Goal: Information Seeking & Learning: Learn about a topic

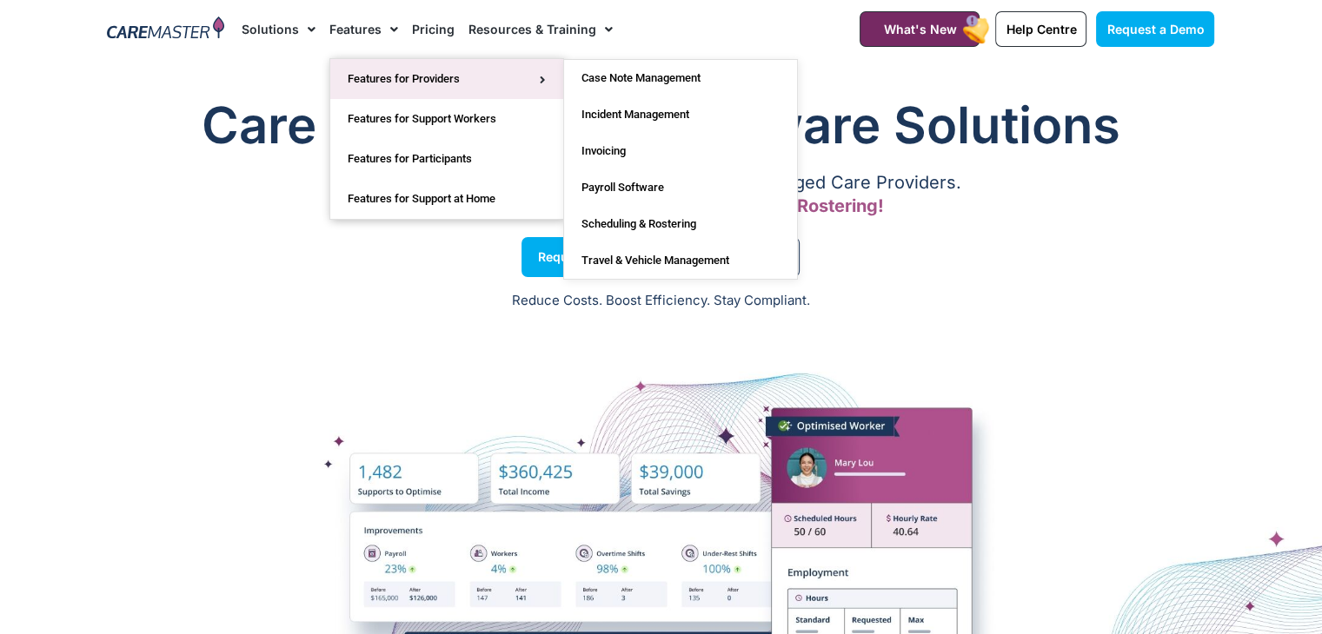
click at [405, 64] on link "Features for Providers" at bounding box center [446, 79] width 233 height 40
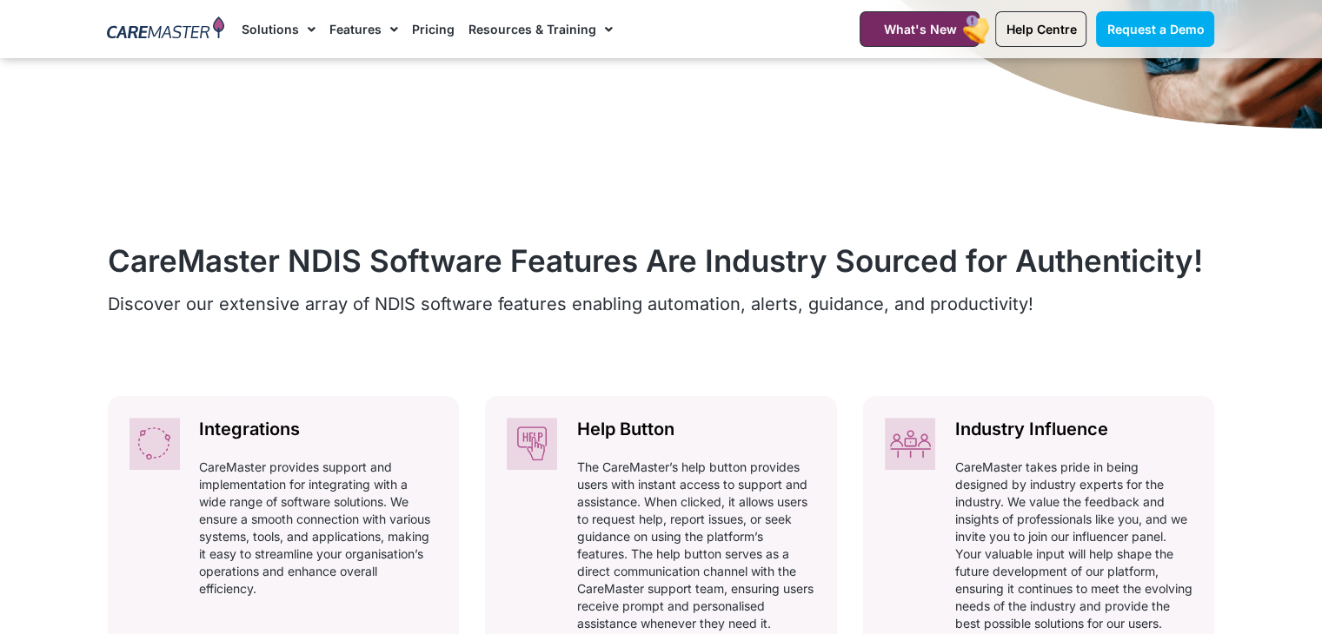
scroll to position [640, 0]
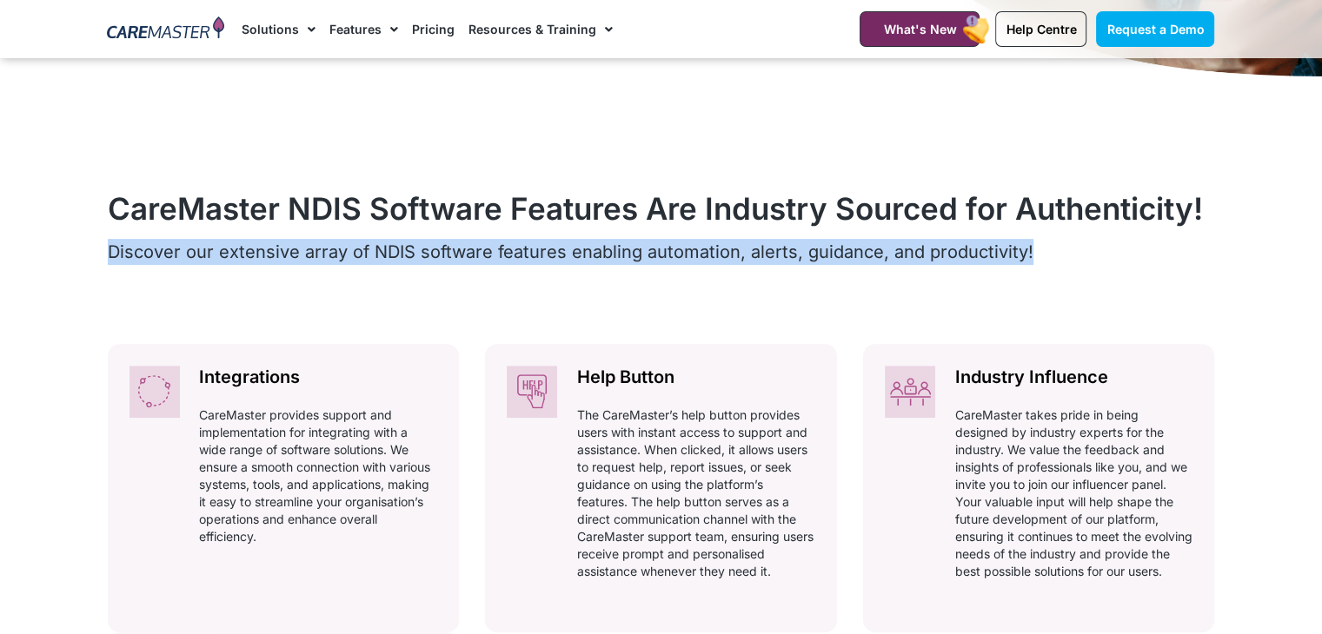
drag, startPoint x: 104, startPoint y: 249, endPoint x: 1118, endPoint y: 242, distance: 1014.1
click at [1196, 261] on div "CareMaster NDIS Software Features Are Industry Sourced for Authenticity! Discov…" at bounding box center [661, 577] width 1124 height 808
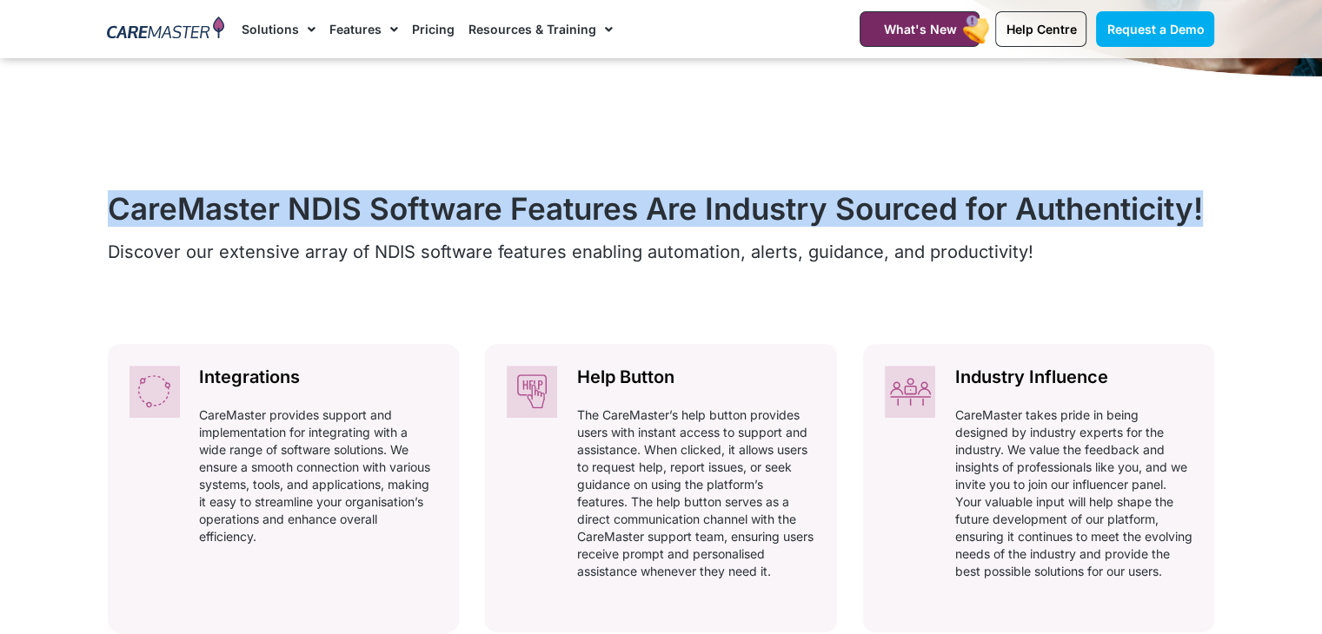
drag, startPoint x: 1230, startPoint y: 206, endPoint x: 73, endPoint y: 209, distance: 1157.4
click at [73, 209] on section "CareMaster NDIS Software Features Are Industry Sourced for Authenticity! Discov…" at bounding box center [661, 577] width 1322 height 982
copy h2 "CareMaster NDIS Software Features Are Industry Sourced for Authenticity!"
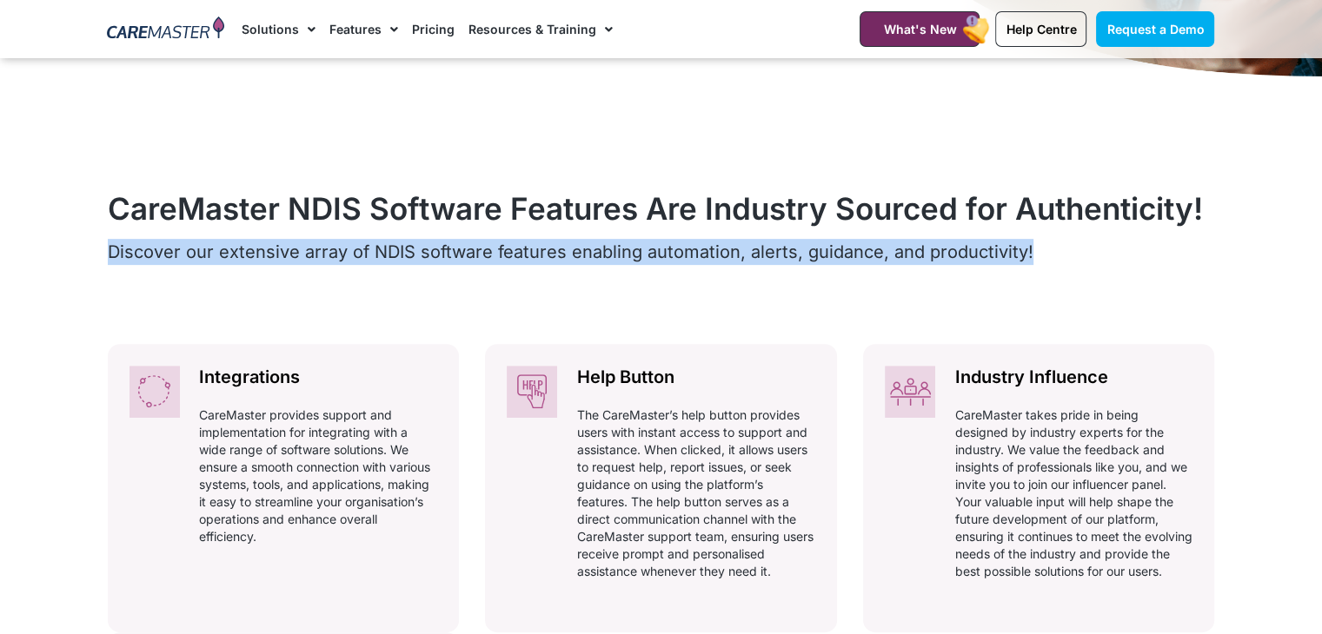
drag, startPoint x: 93, startPoint y: 248, endPoint x: 1029, endPoint y: 255, distance: 935.9
click at [1029, 255] on section "CareMaster NDIS Software Features Are Industry Sourced for Authenticity! Discov…" at bounding box center [661, 577] width 1322 height 982
copy span "Discover our extensive array of NDIS software features enabling automation, ale…"
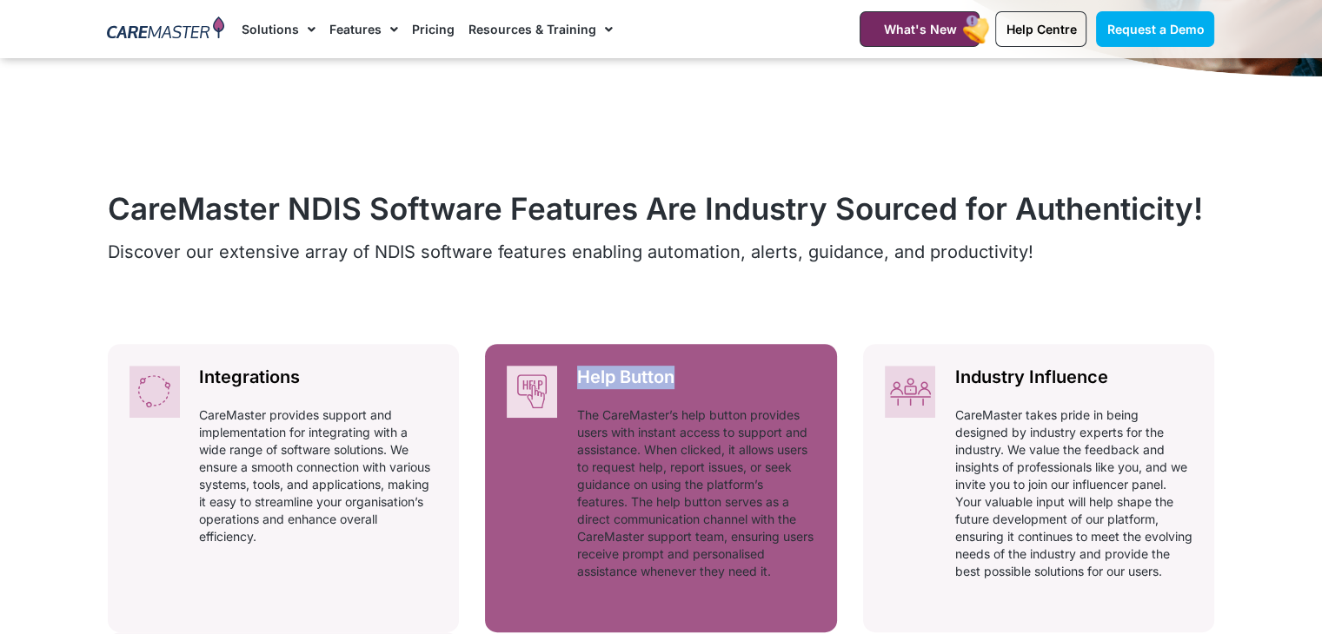
drag, startPoint x: 719, startPoint y: 361, endPoint x: 557, endPoint y: 368, distance: 162.6
click at [557, 368] on div "Help Button Automatically adhering to complex and ever-changing award regulatio…" at bounding box center [696, 479] width 282 height 270
copy h2 "Help Button"
click at [598, 449] on p "The CareMaster’s help button provides users with instant access to support and …" at bounding box center [696, 494] width 238 height 174
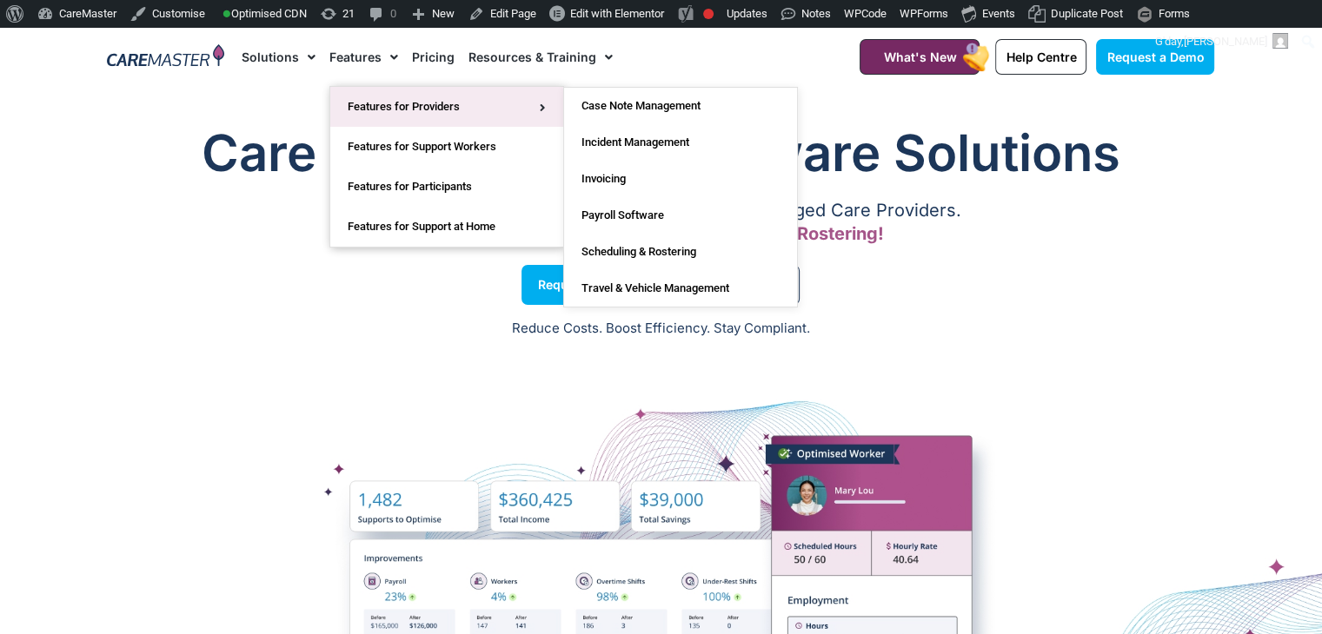
click at [371, 96] on link "Features for Providers" at bounding box center [446, 107] width 233 height 40
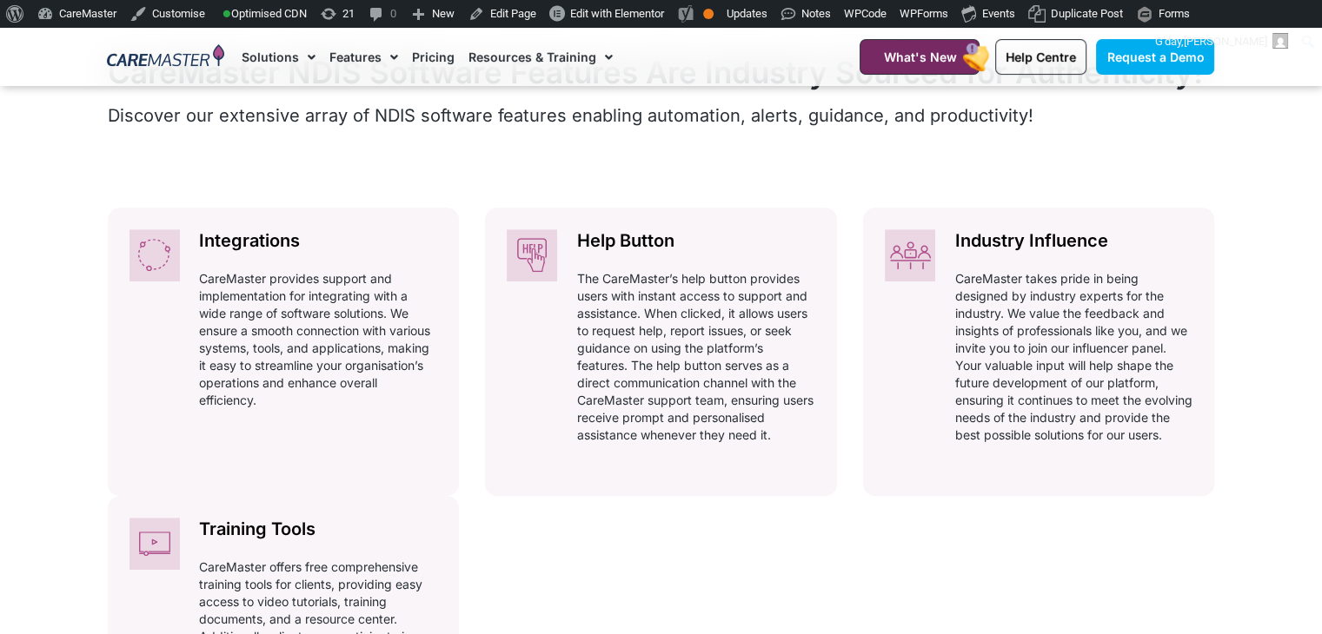
scroll to position [786, 0]
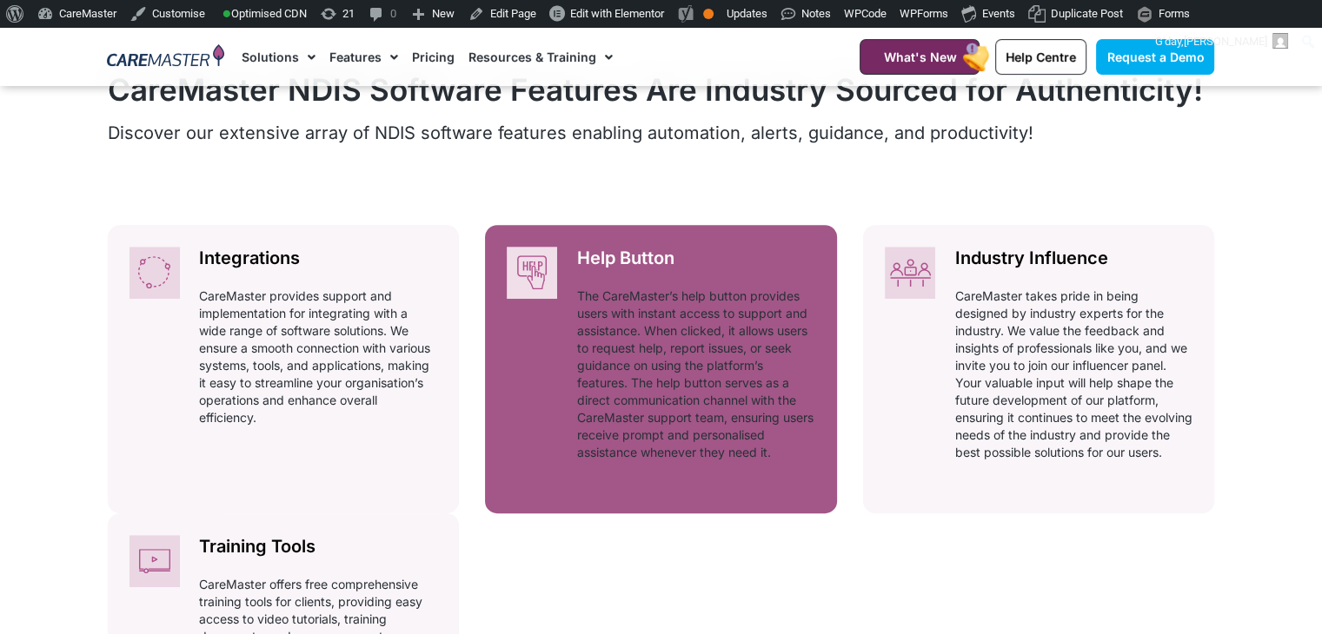
click at [647, 328] on p "The CareMaster’s help button provides users with instant access to support and …" at bounding box center [696, 375] width 238 height 174
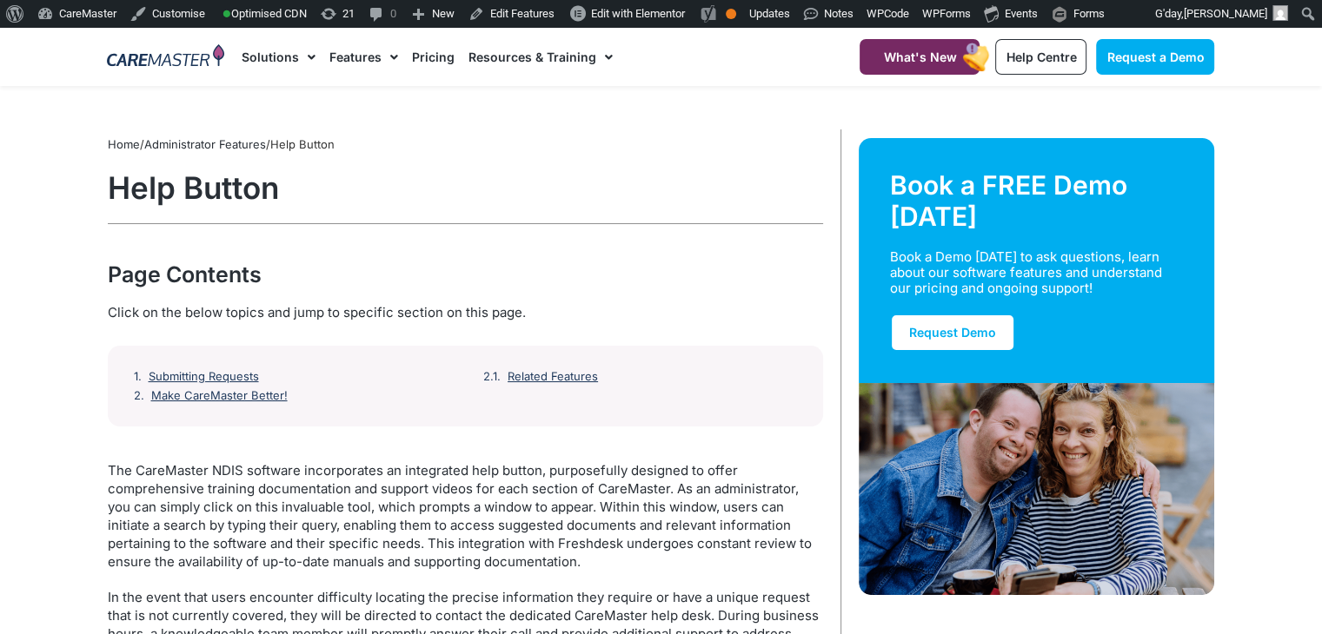
drag, startPoint x: 527, startPoint y: 369, endPoint x: 573, endPoint y: 296, distance: 85.8
click at [562, 371] on link "Related Features" at bounding box center [554, 377] width 92 height 14
click at [169, 372] on link "Submitting Requests" at bounding box center [205, 377] width 113 height 14
click at [212, 400] on link "Make CareMaster Better!" at bounding box center [219, 396] width 137 height 14
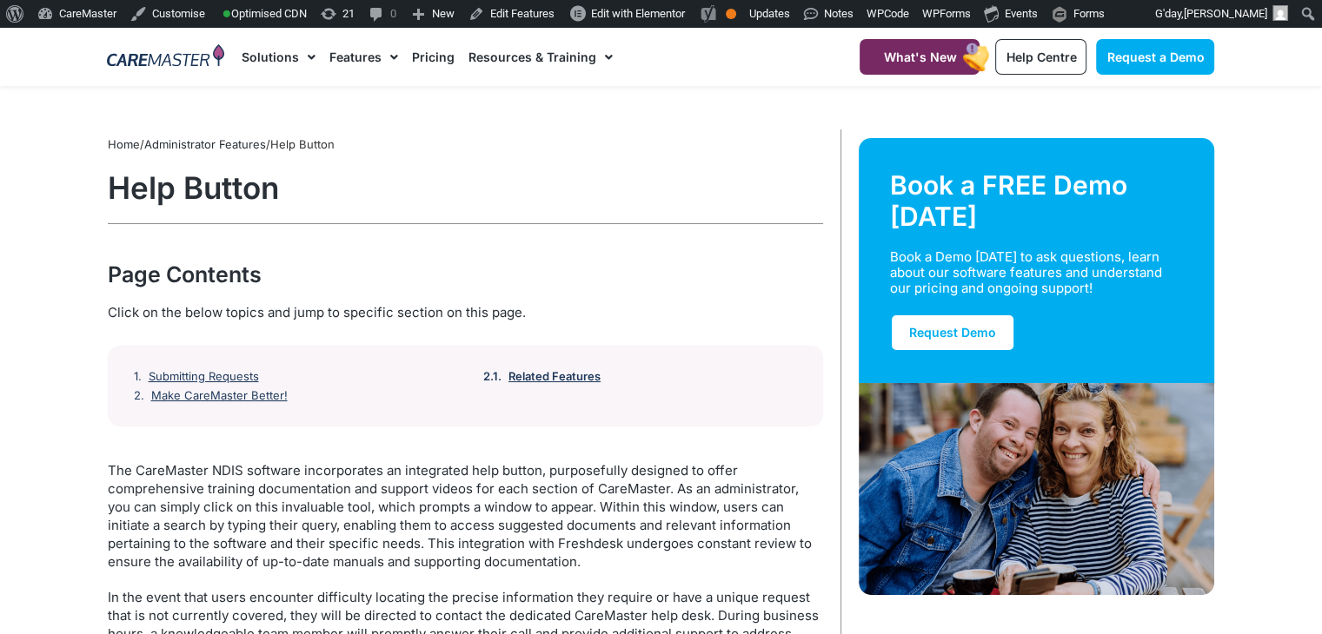
click at [535, 370] on link "Related Features" at bounding box center [554, 377] width 92 height 14
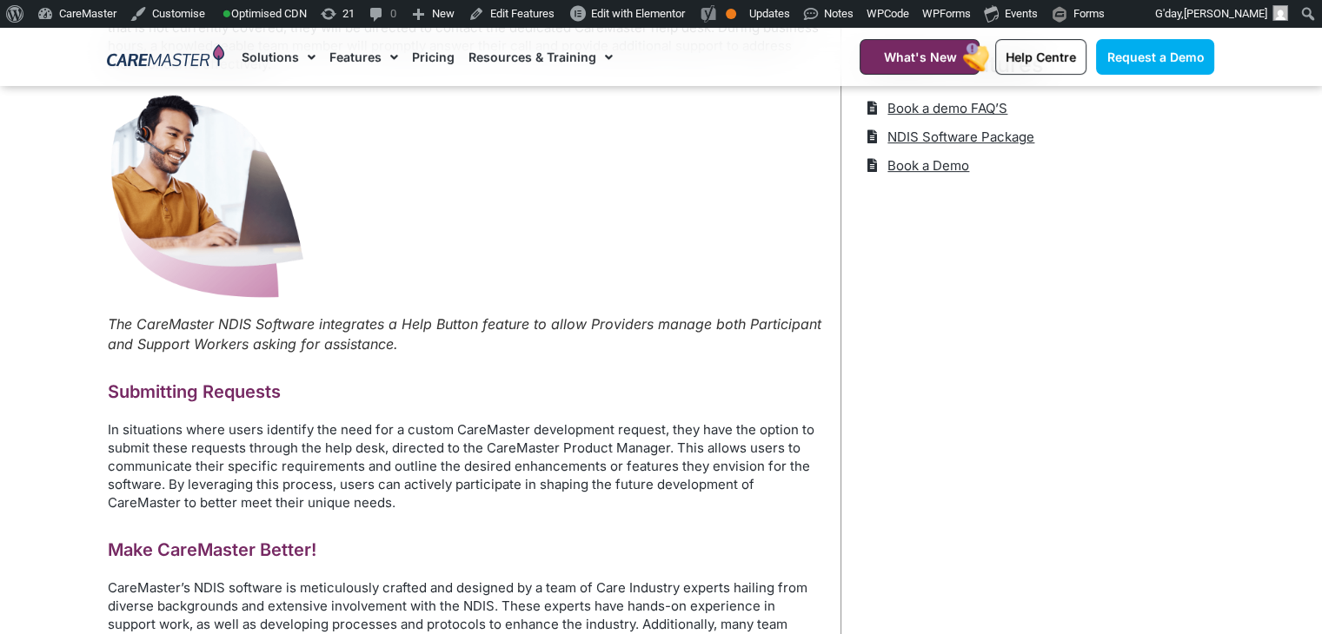
scroll to position [608, 0]
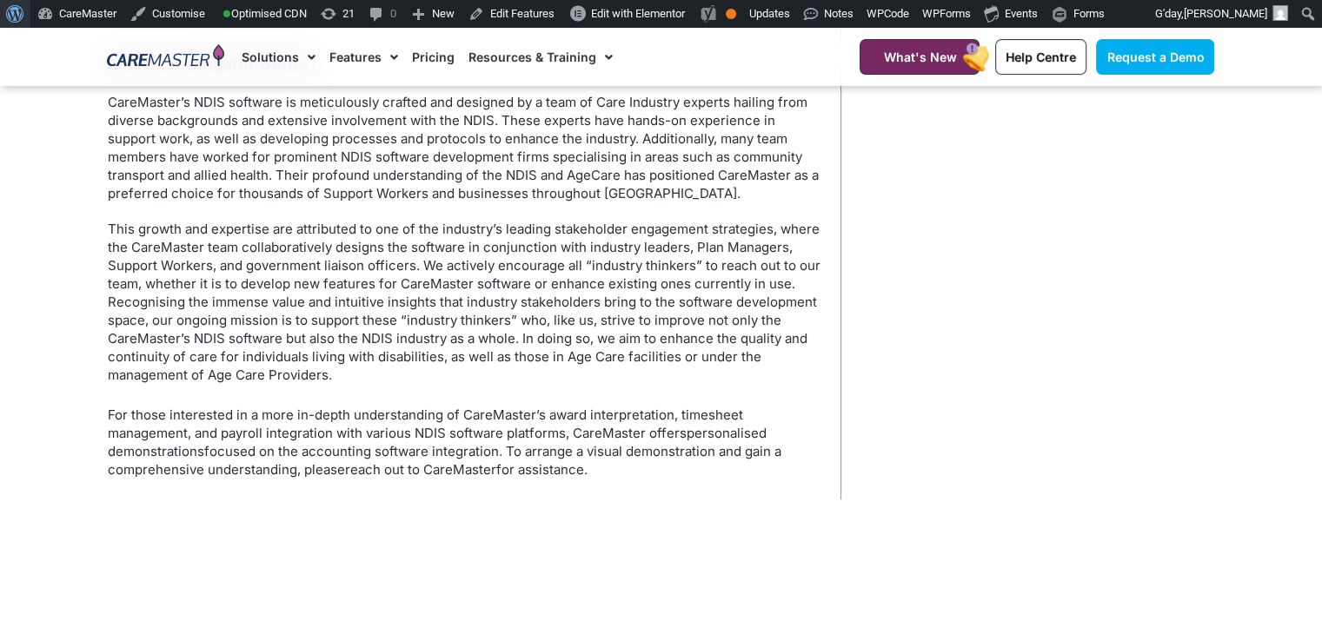
scroll to position [1089, 0]
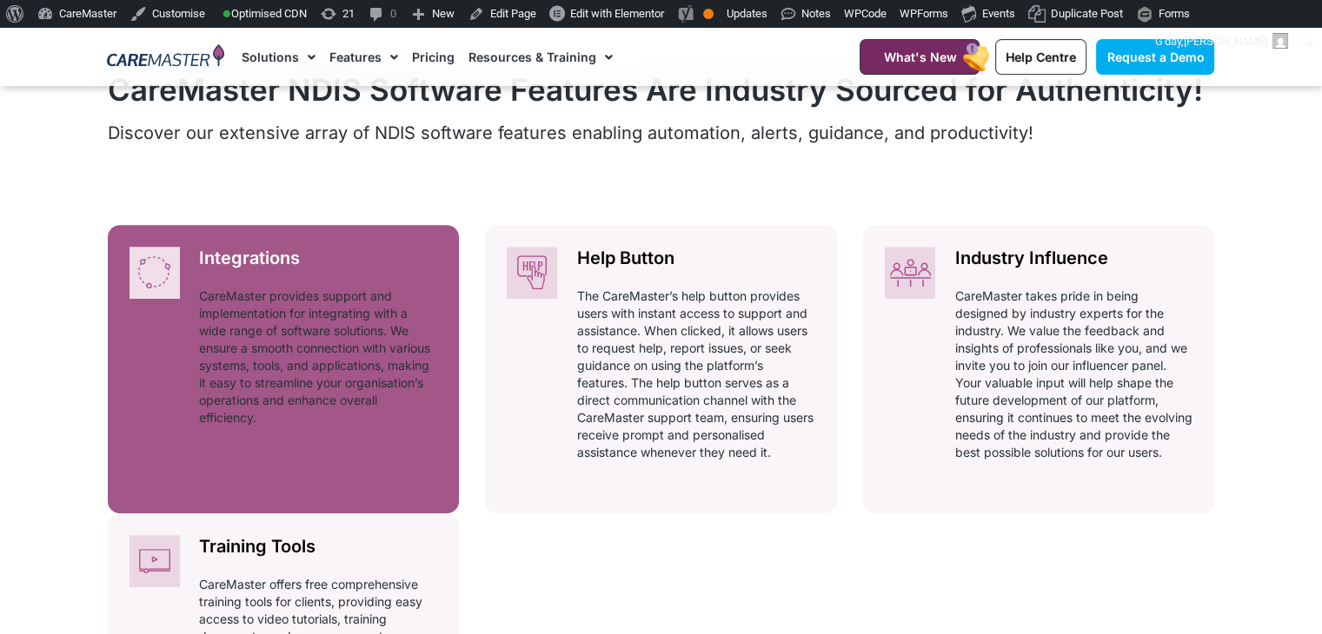
click at [158, 241] on div at bounding box center [143, 342] width 70 height 235
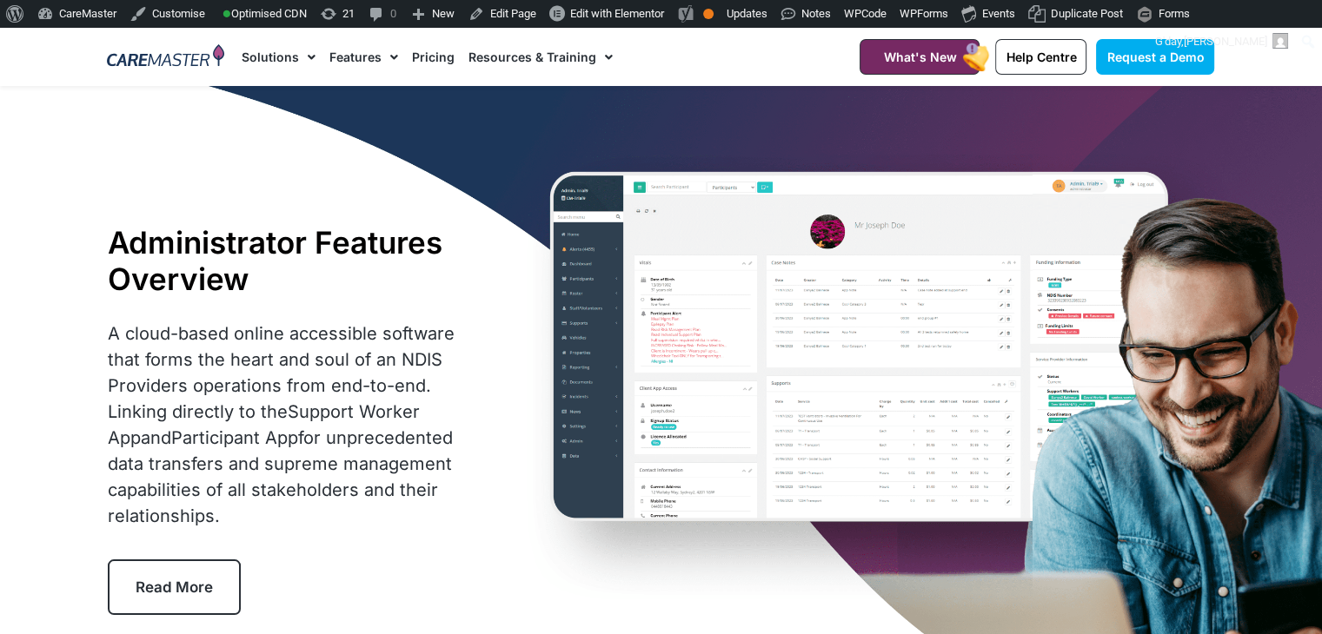
click at [162, 36] on div at bounding box center [165, 57] width 135 height 58
click at [161, 56] on img at bounding box center [165, 57] width 117 height 26
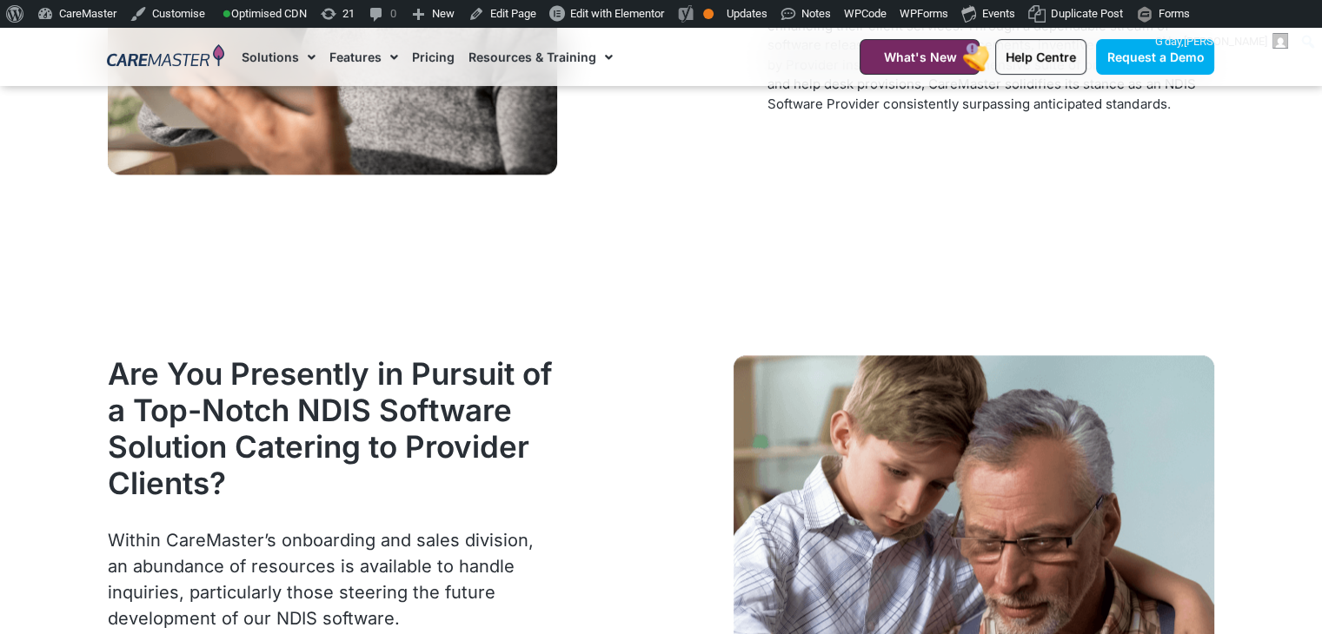
scroll to position [1332, 0]
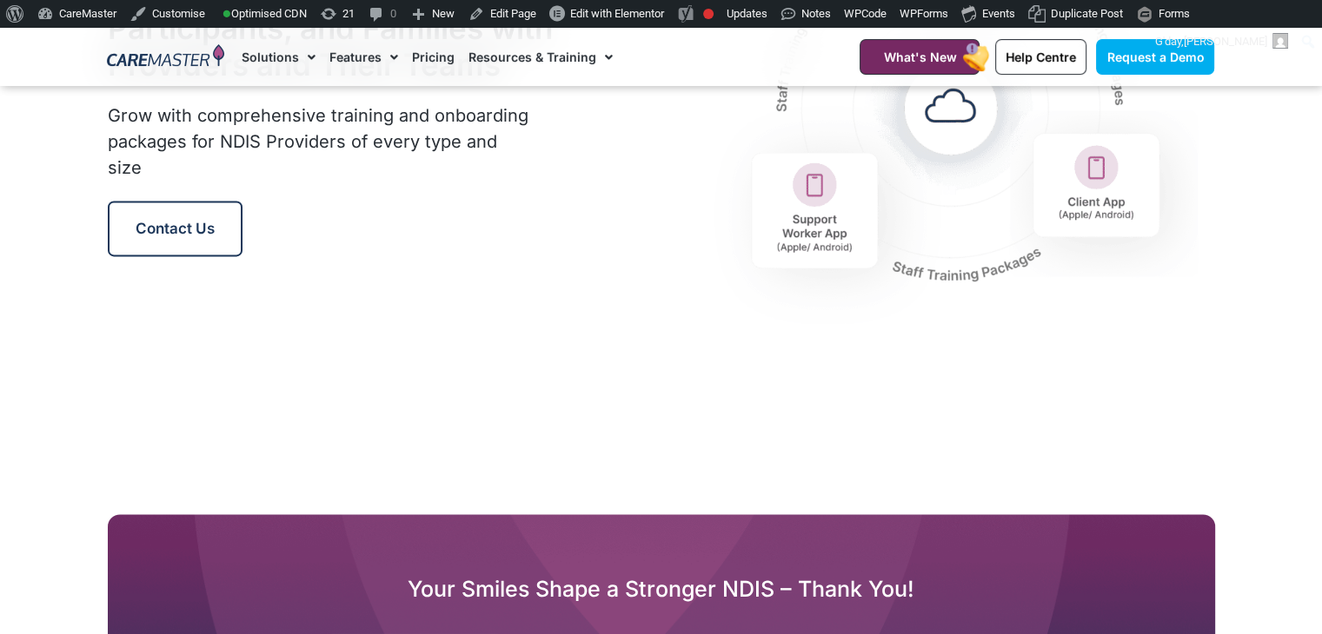
scroll to position [50, 0]
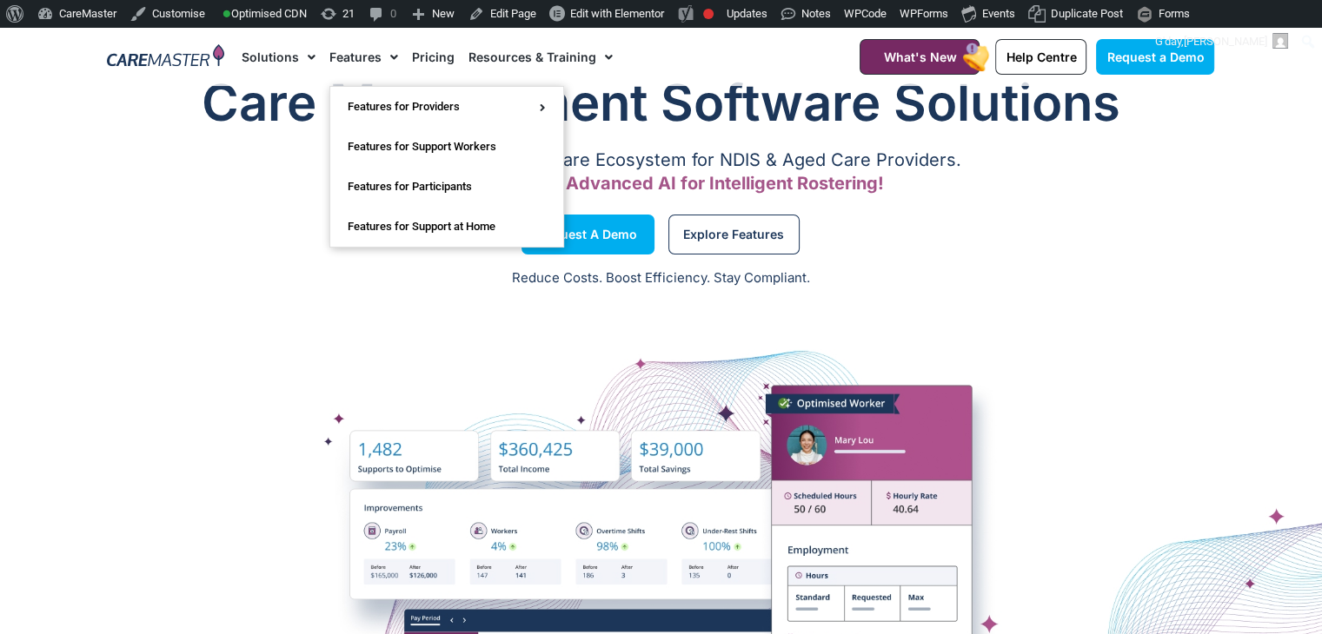
click at [362, 56] on link "Features" at bounding box center [363, 57] width 69 height 58
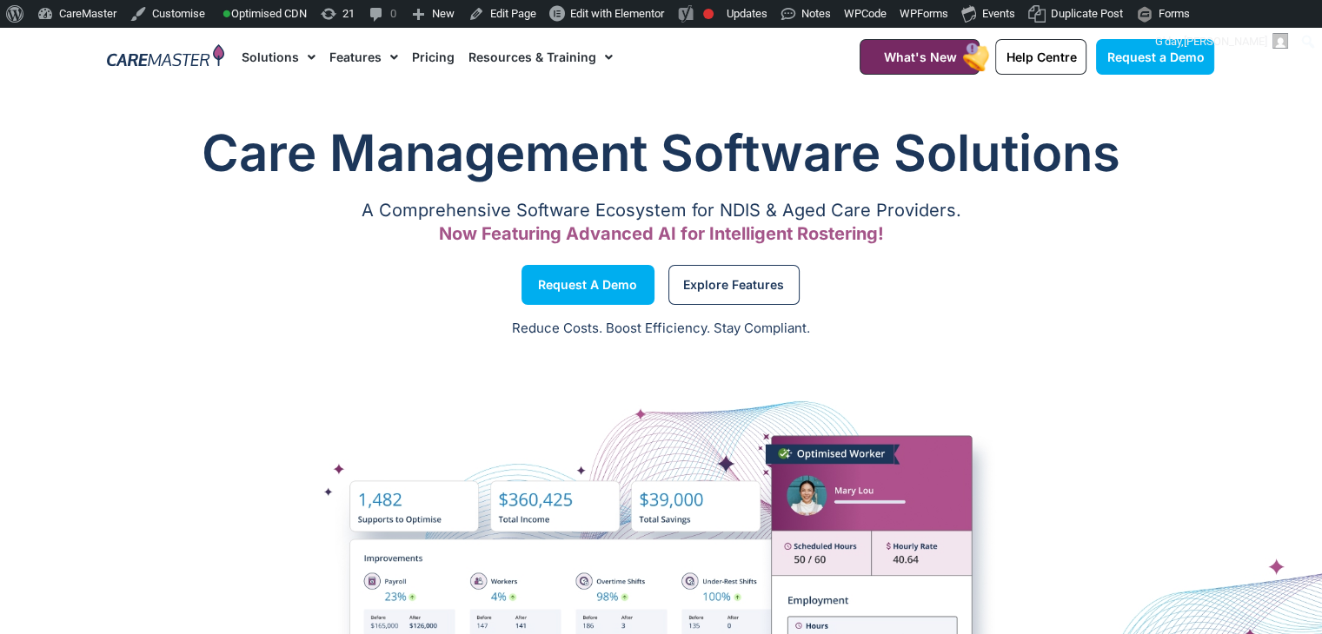
click at [361, 61] on link "Features" at bounding box center [363, 57] width 69 height 58
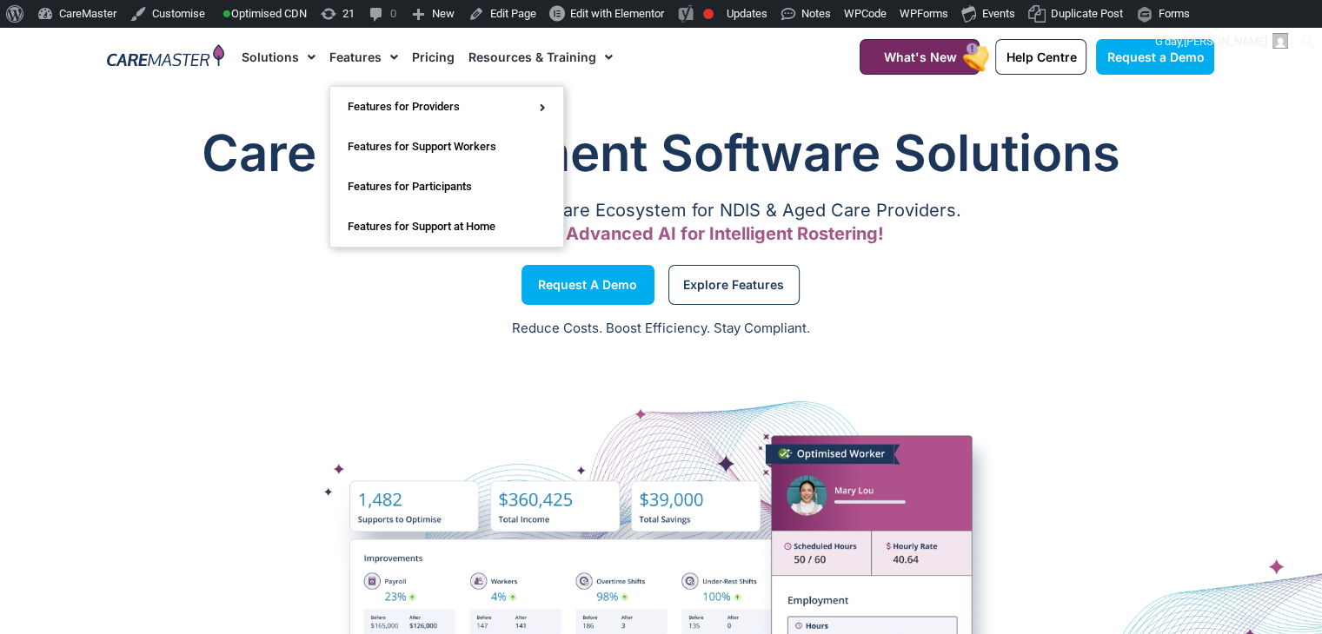
click at [361, 48] on link "Features" at bounding box center [363, 57] width 69 height 58
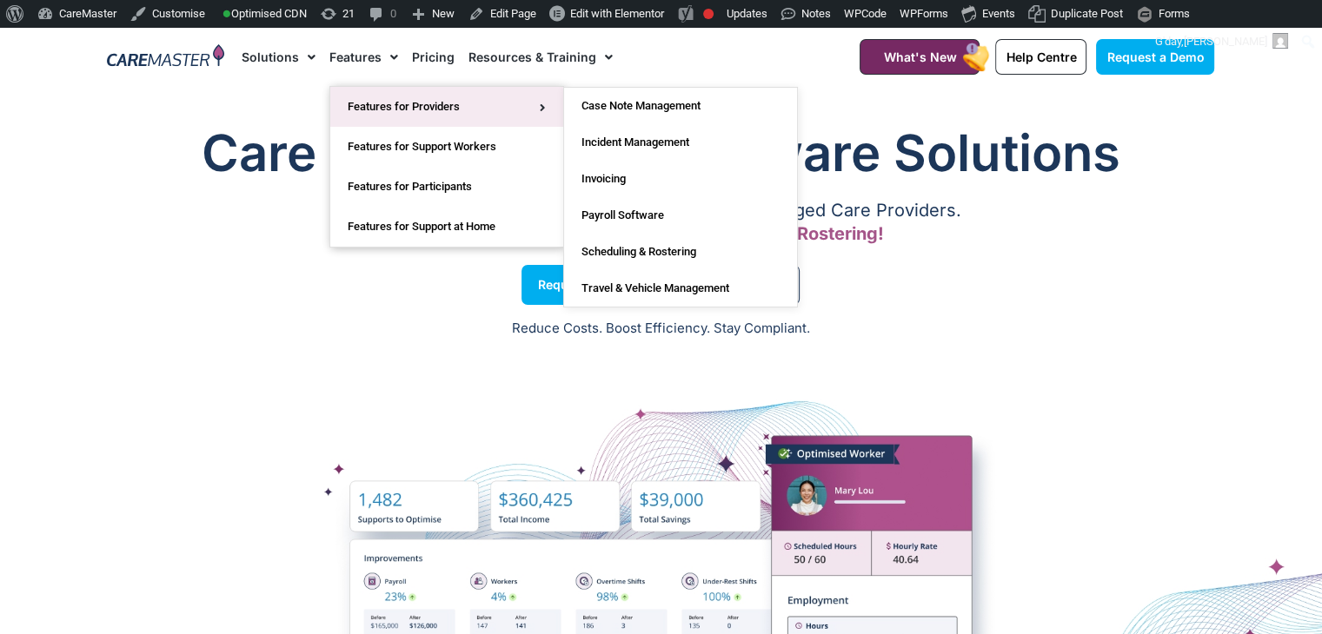
click at [378, 109] on link "Features for Providers" at bounding box center [446, 107] width 233 height 40
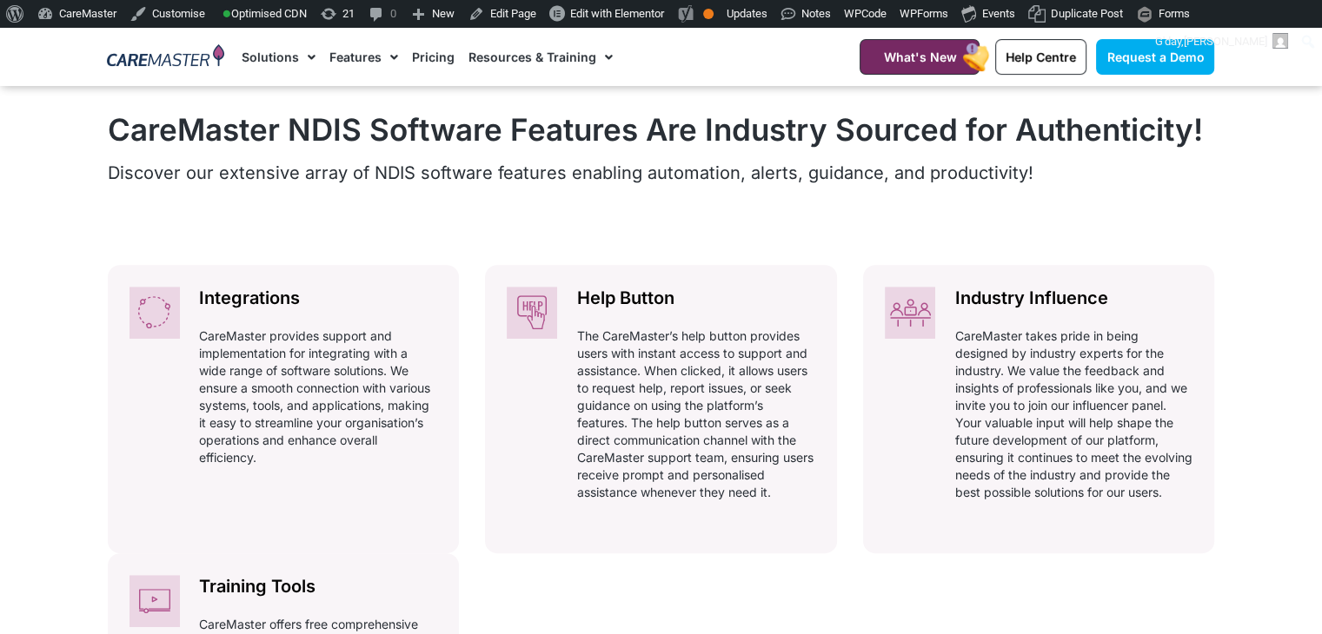
scroll to position [903, 0]
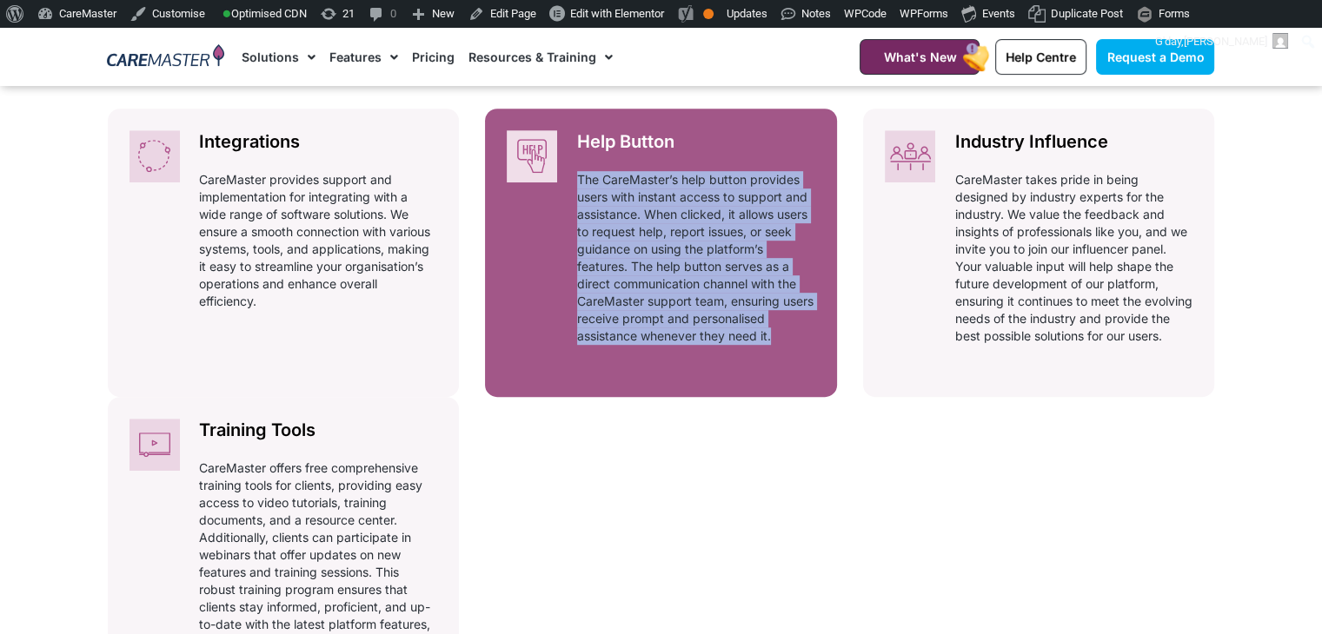
drag, startPoint x: 560, startPoint y: 175, endPoint x: 790, endPoint y: 335, distance: 279.6
click at [790, 335] on div "Help Button Automatically adhering to complex and ever-changing award regulatio…" at bounding box center [696, 244] width 282 height 270
copy p "The CareMaster’s help button provides users with instant access to support and …"
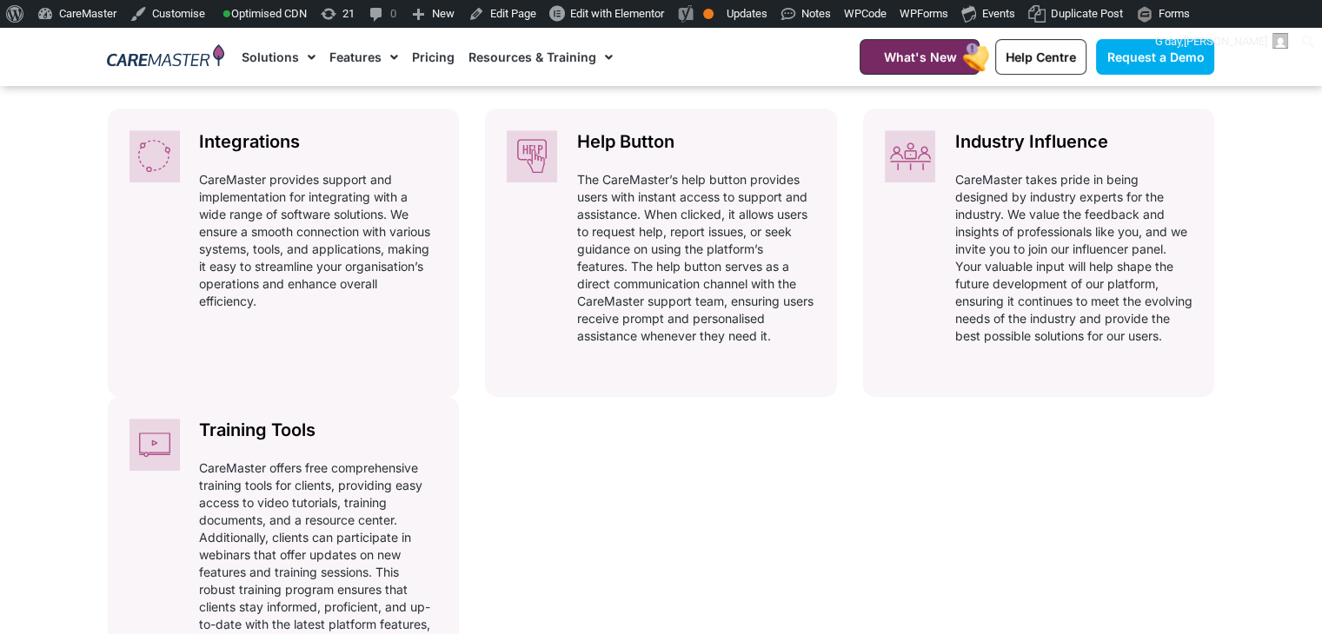
scroll to position [903, 0]
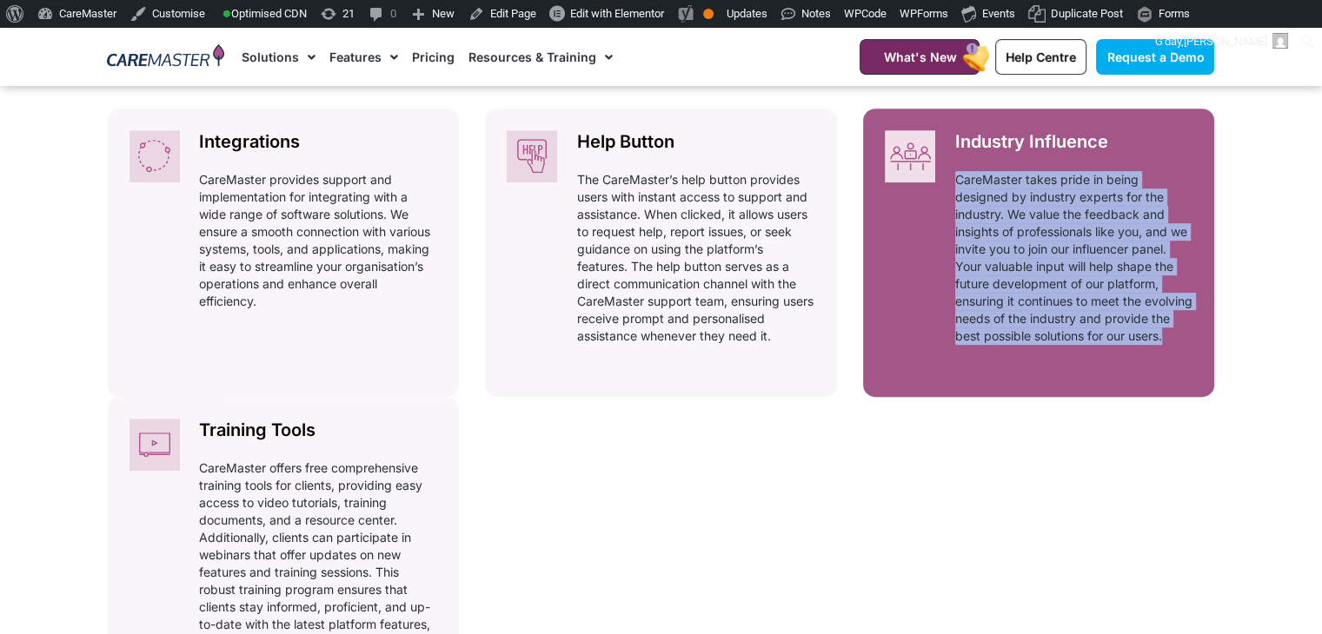
drag, startPoint x: 1038, startPoint y: 361, endPoint x: 934, endPoint y: 181, distance: 208.2
click at [934, 181] on div "Industry Influence Automatically adhering to complex and ever-changing award re…" at bounding box center [1074, 244] width 282 height 270
copy p "CareMaster takes pride in being designed by industry experts for the industry. …"
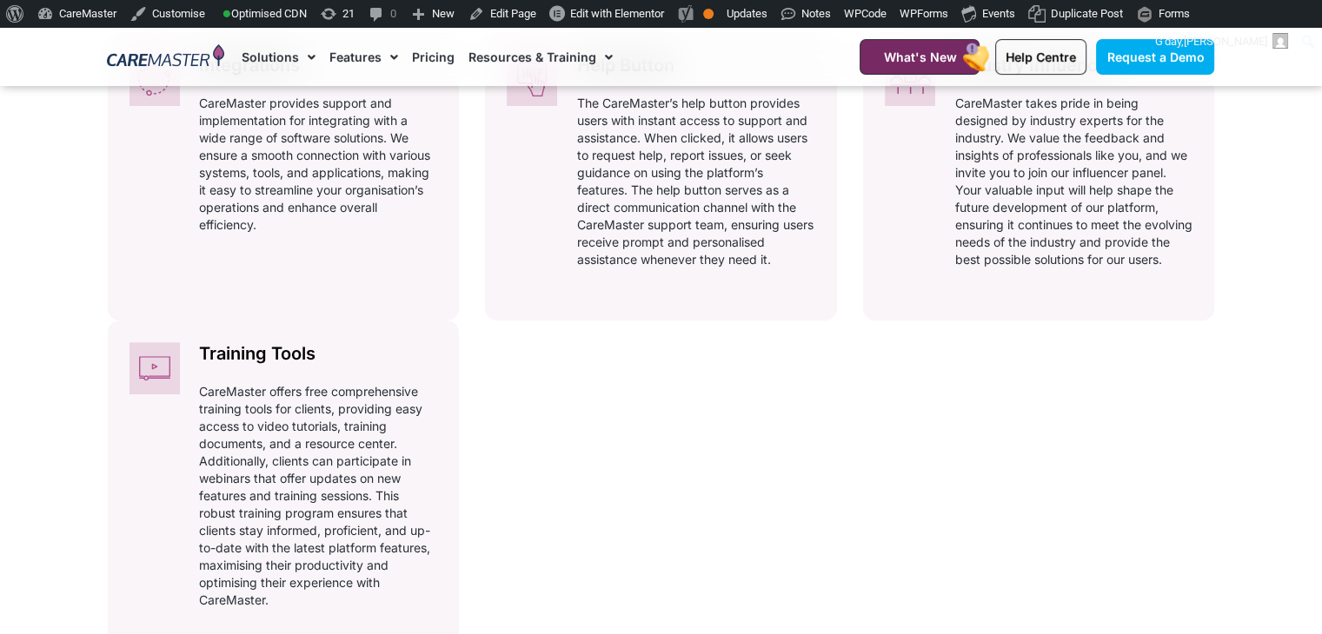
scroll to position [1040, 0]
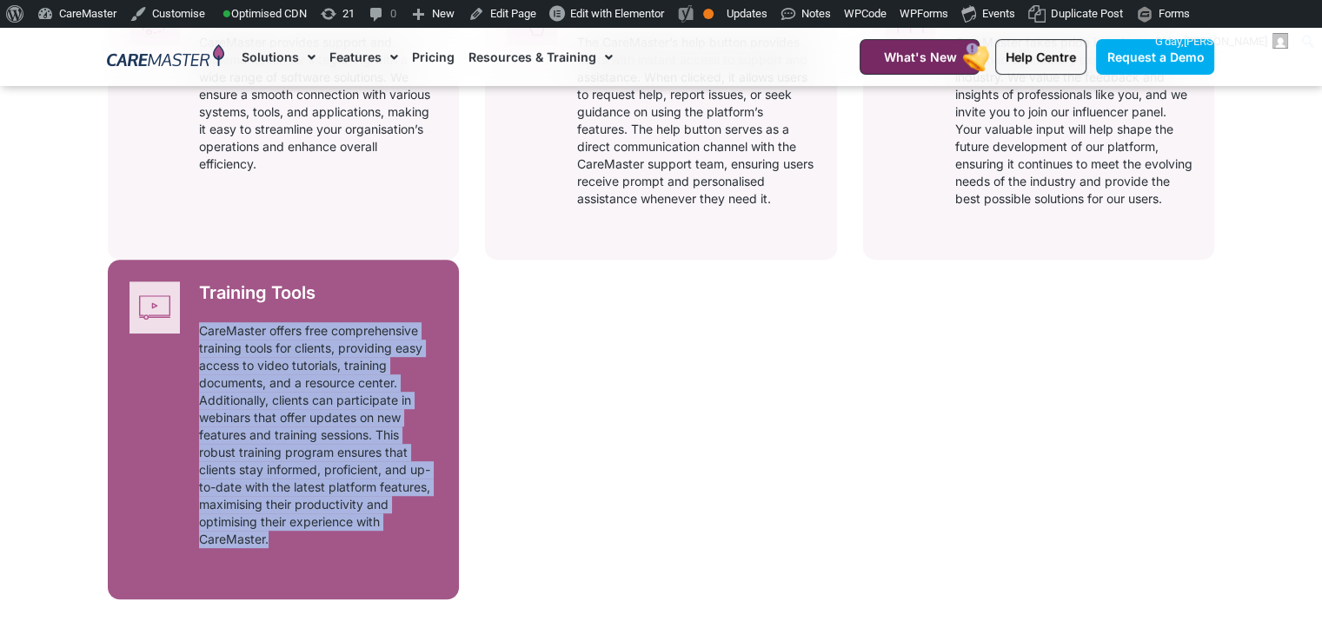
drag, startPoint x: 281, startPoint y: 560, endPoint x: 200, endPoint y: 350, distance: 224.5
click at [200, 350] on p "CareMaster offers free comprehensive training tools for clients, providing easy…" at bounding box center [318, 435] width 238 height 226
copy p "CareMaster offers free comprehensive training tools for clients, providing easy…"
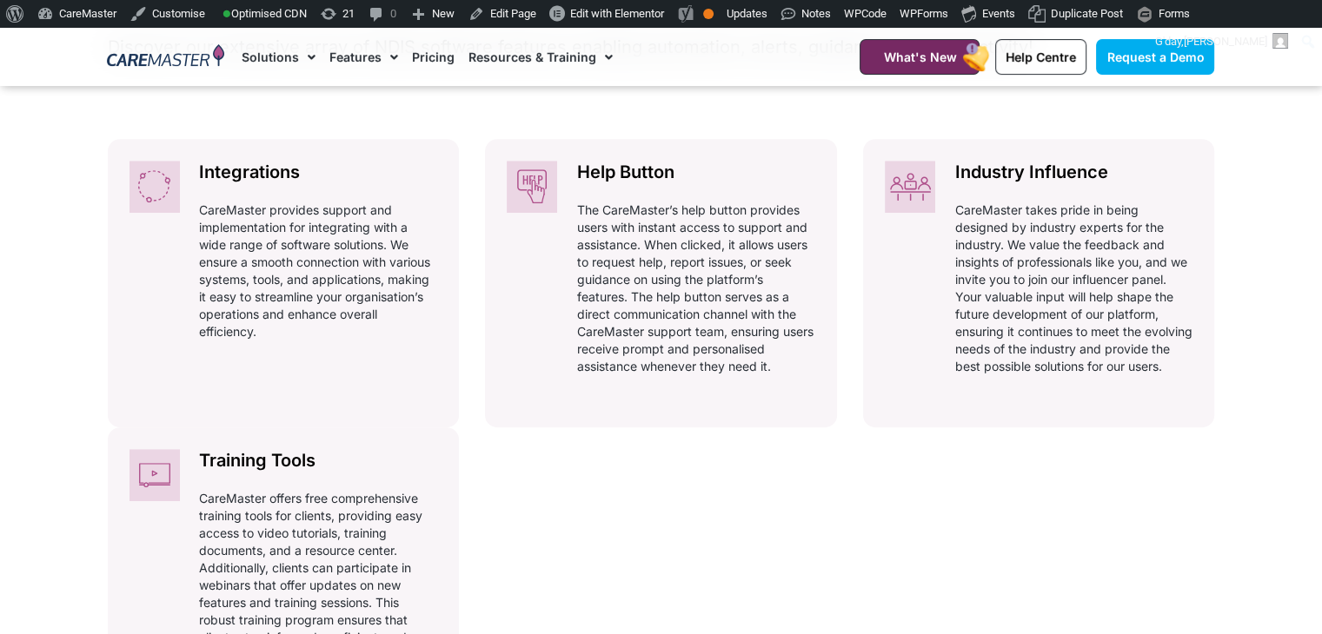
scroll to position [846, 0]
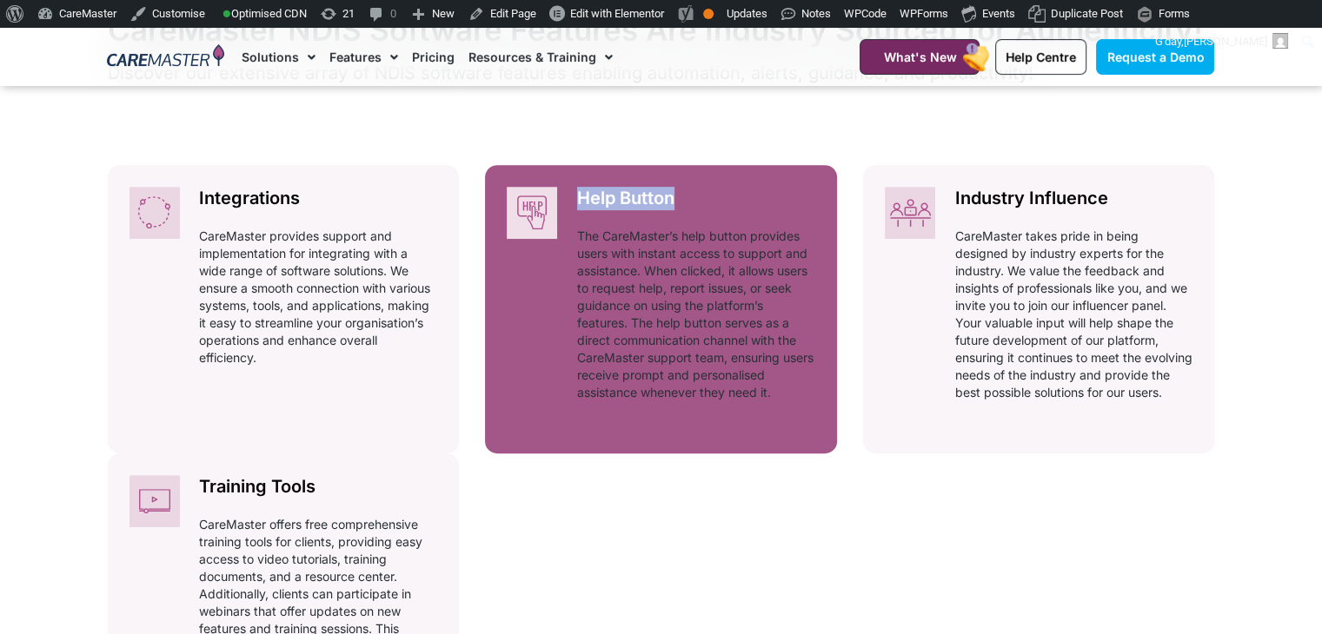
drag, startPoint x: 565, startPoint y: 189, endPoint x: 681, endPoint y: 202, distance: 117.2
click at [681, 202] on div "Help Button Automatically adhering to complex and ever-changing award regulatio…" at bounding box center [696, 300] width 282 height 270
copy h2 "Help Button"
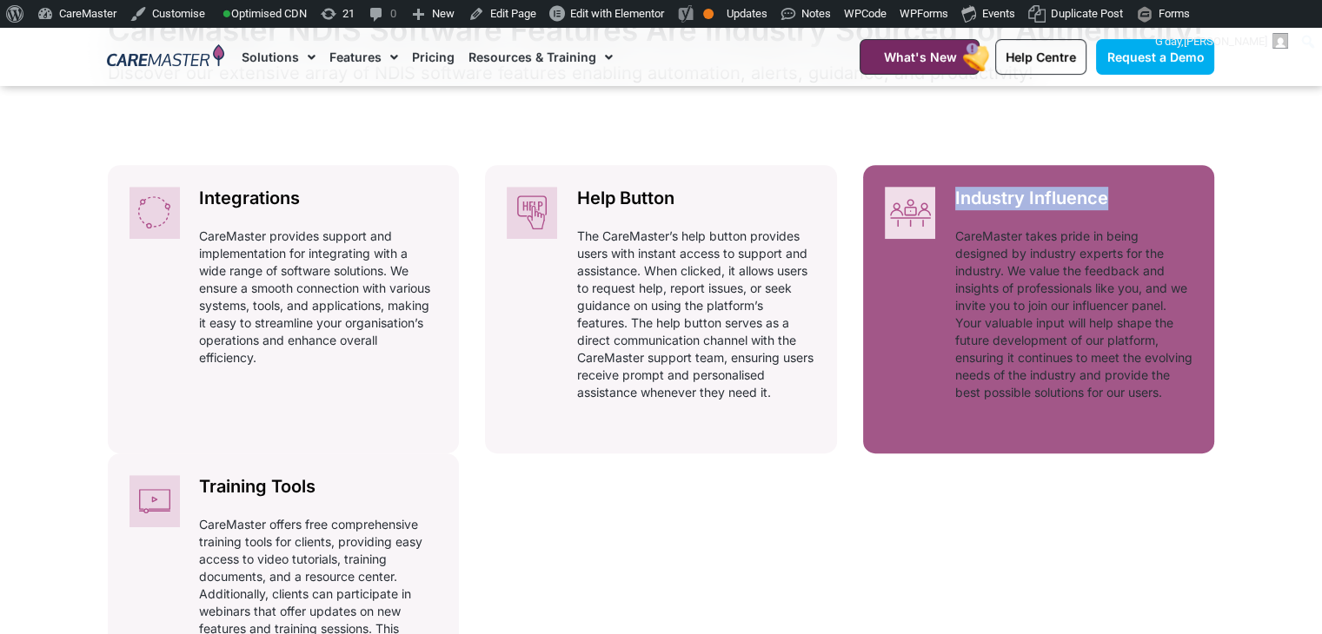
drag, startPoint x: 1131, startPoint y: 199, endPoint x: 970, endPoint y: 192, distance: 161.8
click at [951, 192] on div "Industry Influence Automatically adhering to complex and ever-changing award re…" at bounding box center [1074, 300] width 282 height 270
copy h2 "Industry Influence"
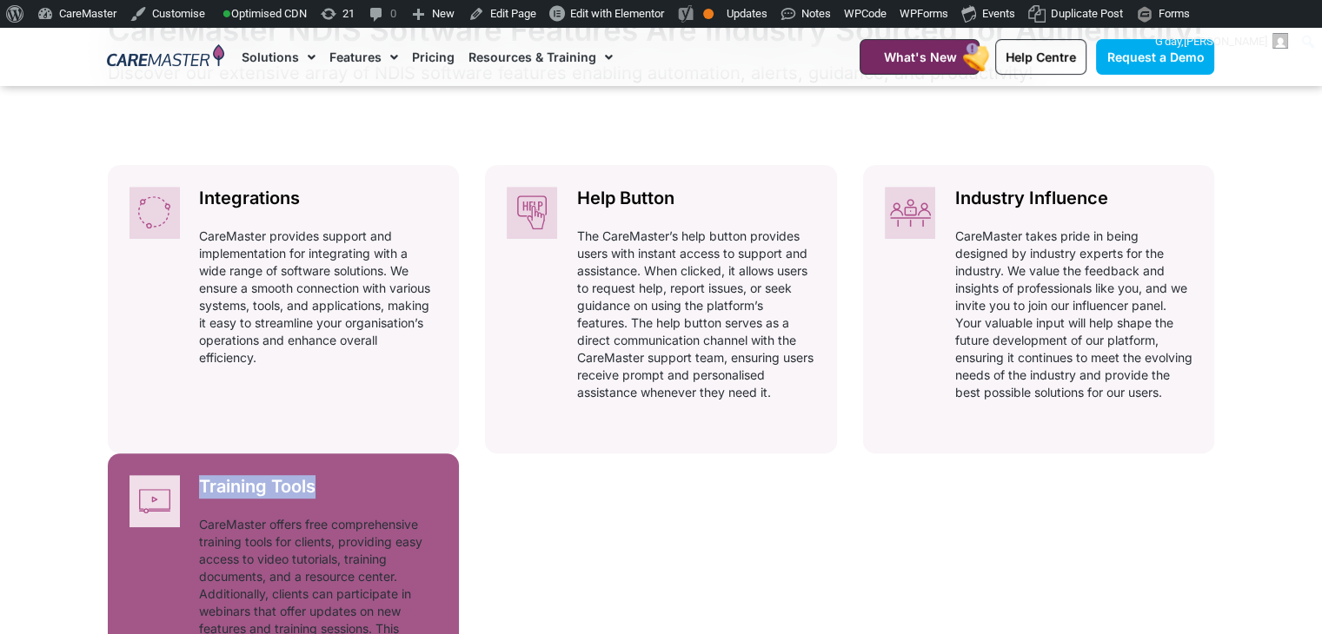
drag, startPoint x: 341, startPoint y: 505, endPoint x: 221, endPoint y: 492, distance: 120.6
click at [200, 498] on h2 "Training Tools" at bounding box center [318, 486] width 238 height 23
drag, startPoint x: 198, startPoint y: 488, endPoint x: 295, endPoint y: 494, distance: 97.5
click at [317, 494] on div "Training Tools Automatically adhering to complex and ever-changing award regula…" at bounding box center [318, 615] width 282 height 322
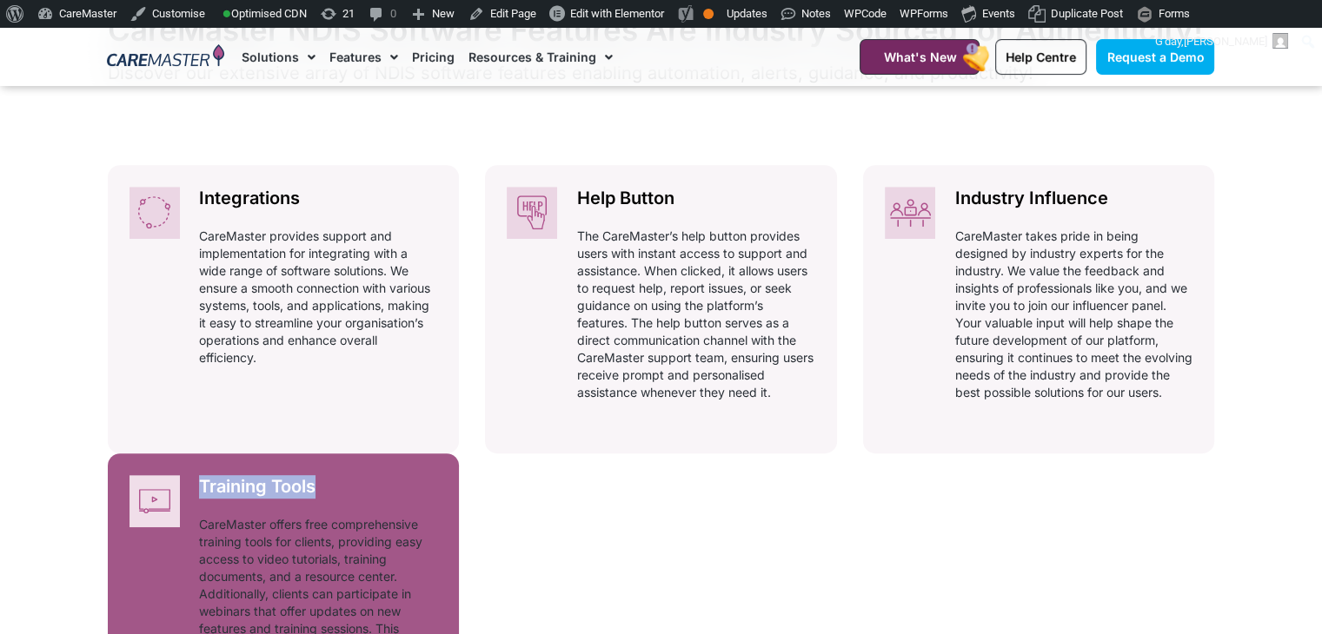
copy h2 "Training Tools"
